Goal: Transaction & Acquisition: Purchase product/service

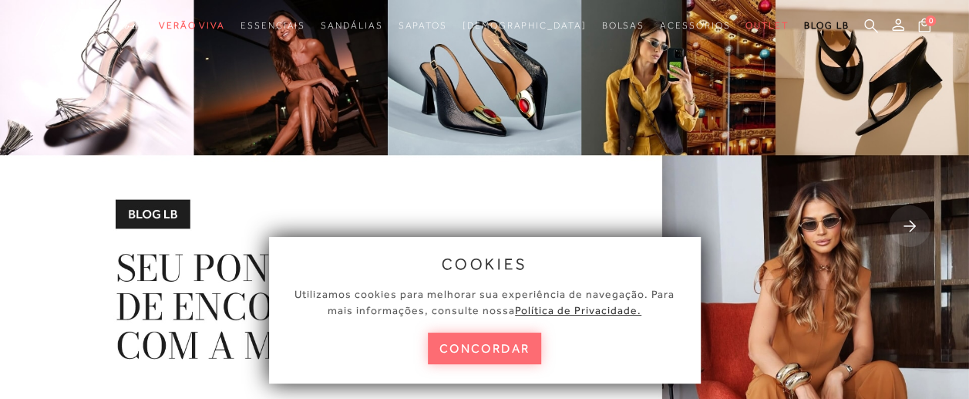
click at [489, 342] on button "concordar" at bounding box center [485, 348] width 114 height 32
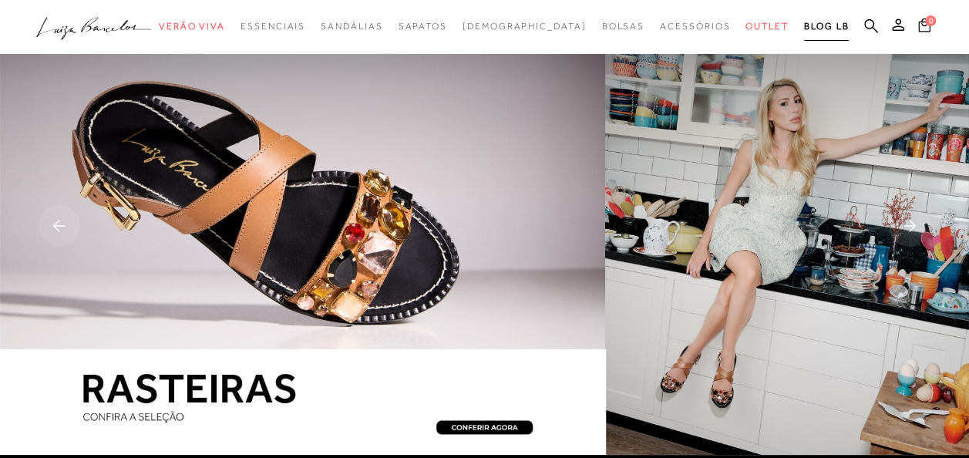
click at [804, 31] on span "BLOG LB" at bounding box center [826, 26] width 45 height 11
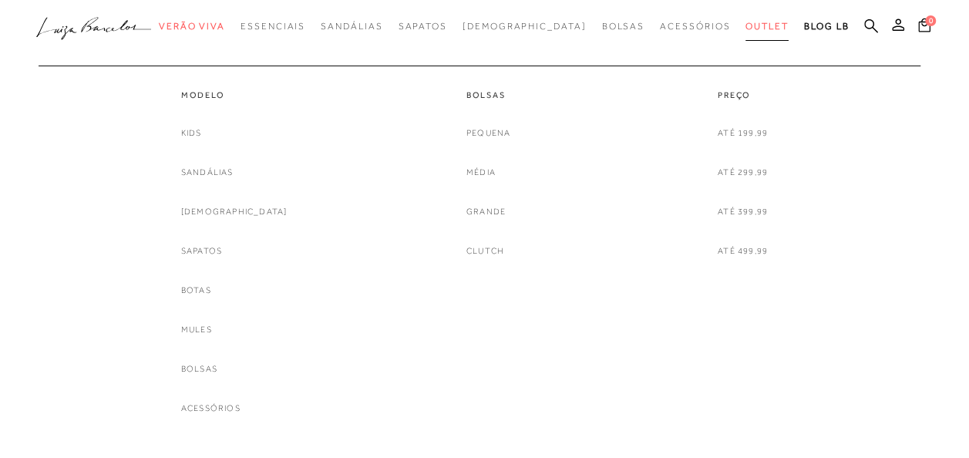
click at [745, 26] on span "Outlet" at bounding box center [766, 26] width 43 height 11
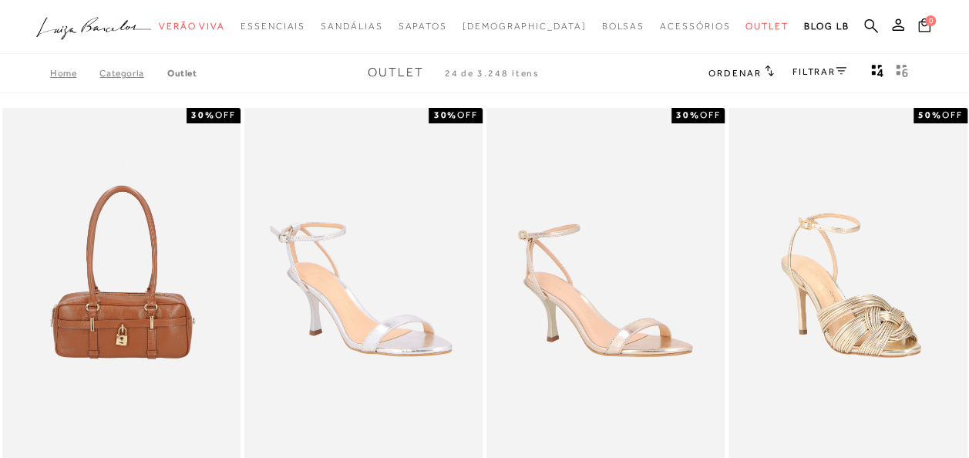
click at [836, 71] on icon at bounding box center [841, 71] width 11 height 8
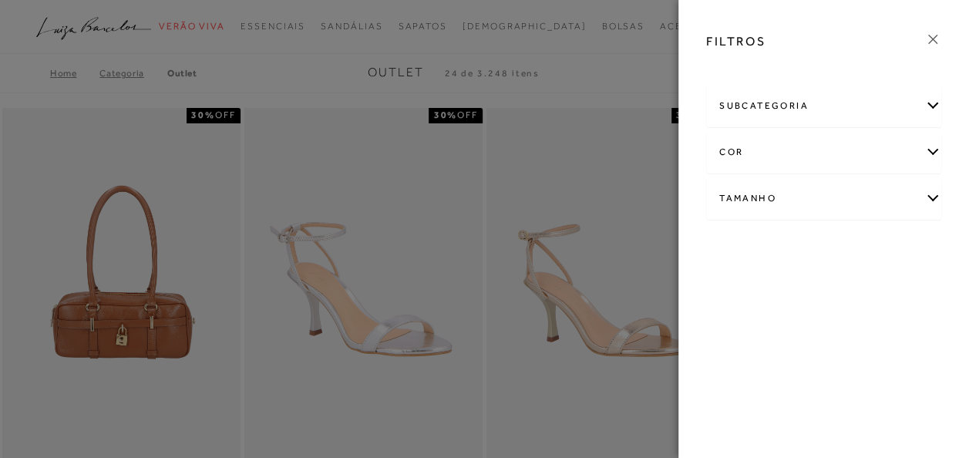
click at [800, 152] on div "cor" at bounding box center [824, 152] width 234 height 41
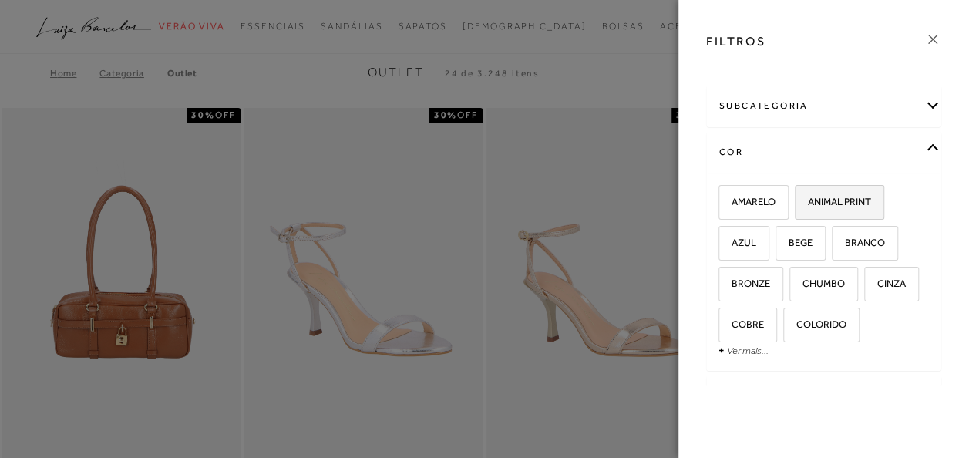
click at [845, 202] on span "ANIMAL PRINT" at bounding box center [833, 202] width 75 height 12
click at [808, 202] on input "ANIMAL PRINT" at bounding box center [800, 204] width 15 height 15
checkbox input "true"
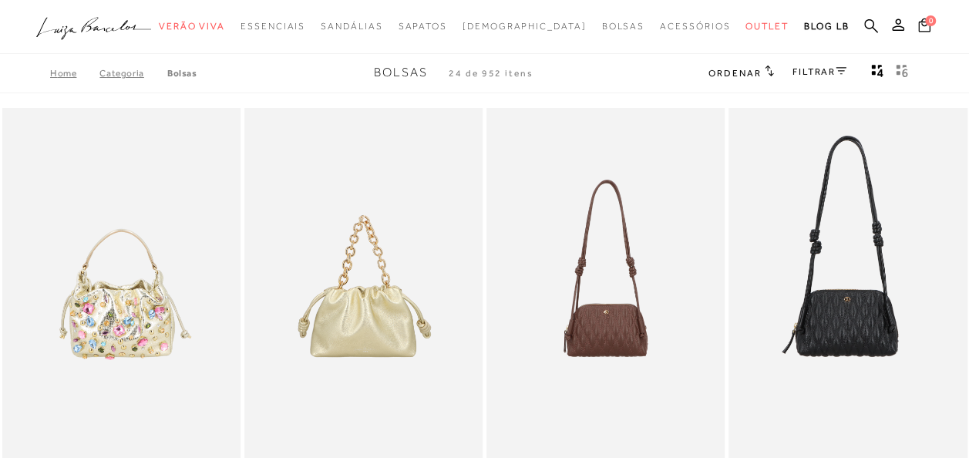
click at [951, 49] on div at bounding box center [484, 27] width 969 height 54
click at [809, 74] on link "FILTRAR" at bounding box center [820, 71] width 54 height 11
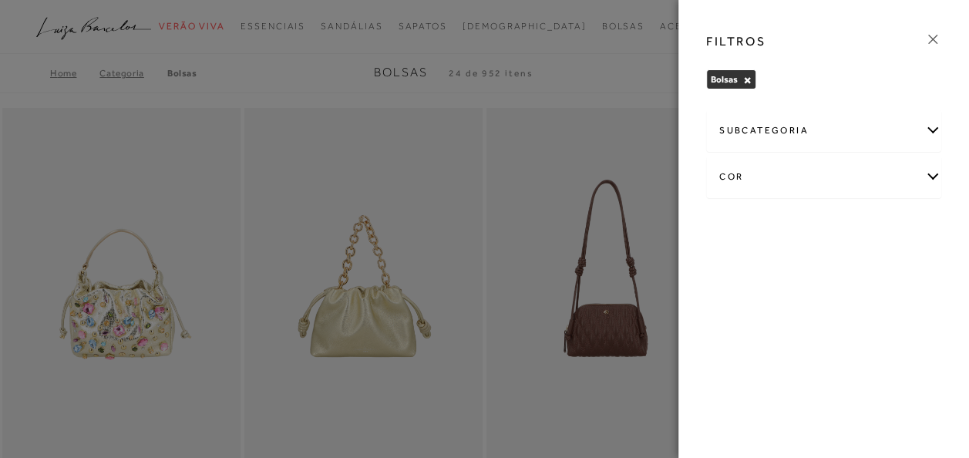
click at [748, 180] on div "cor" at bounding box center [824, 177] width 234 height 41
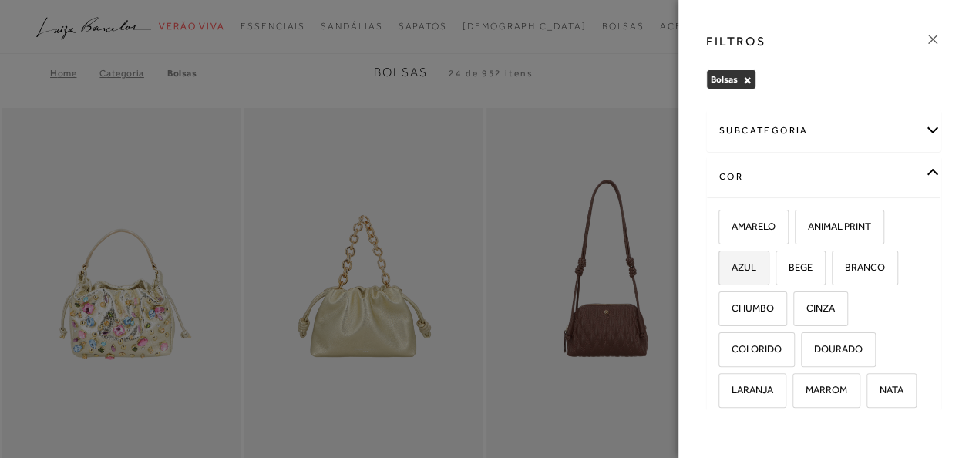
click at [752, 263] on span "AZUL" at bounding box center [738, 267] width 36 height 12
click at [732, 263] on input "AZUL" at bounding box center [723, 269] width 15 height 15
checkbox input "true"
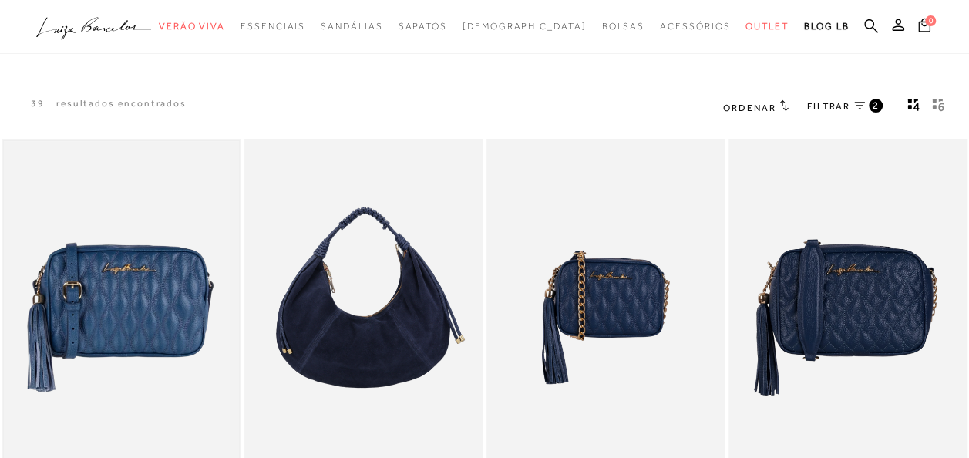
click at [85, 348] on img at bounding box center [121, 317] width 235 height 353
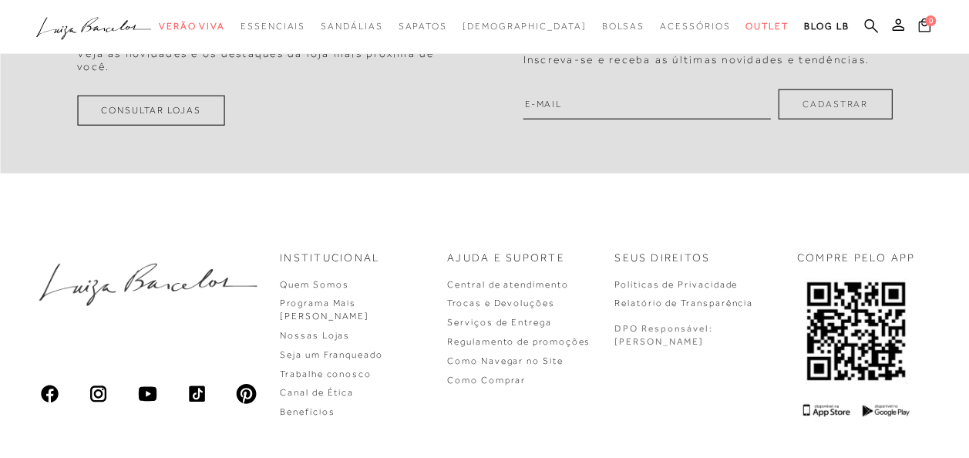
scroll to position [2002, 0]
